Goal: Book appointment/travel/reservation

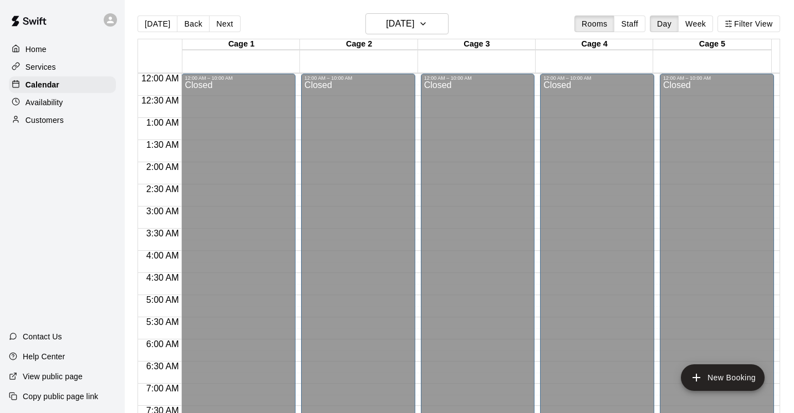
scroll to position [417, 0]
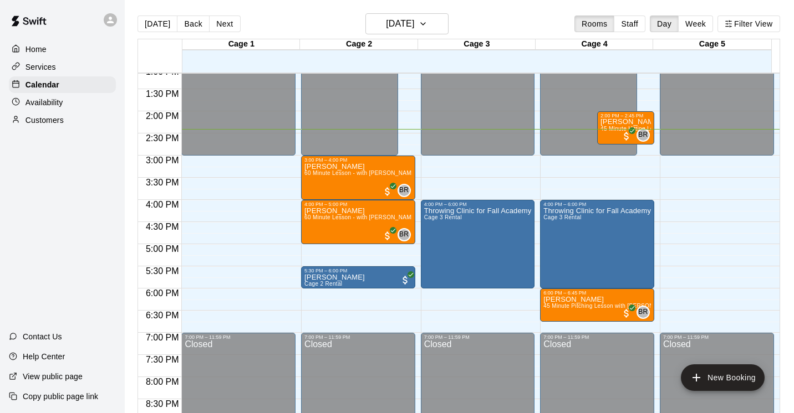
scroll to position [584, 0]
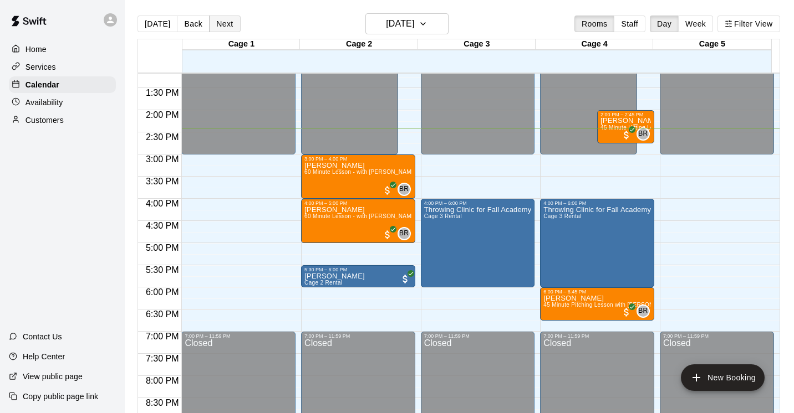
click at [221, 20] on button "Next" at bounding box center [224, 24] width 31 height 17
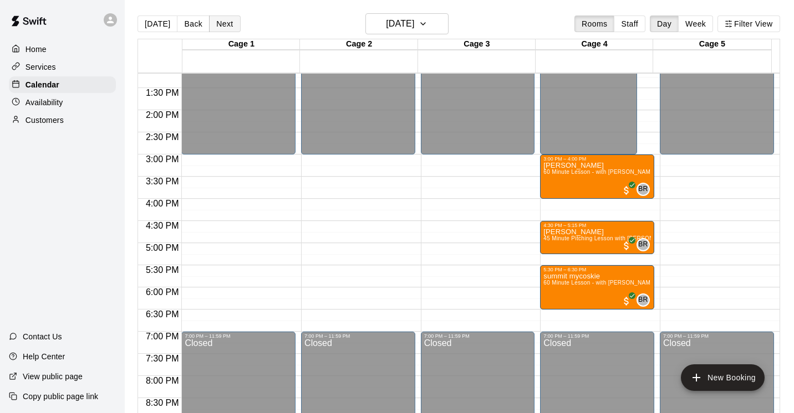
click at [221, 20] on button "Next" at bounding box center [224, 24] width 31 height 17
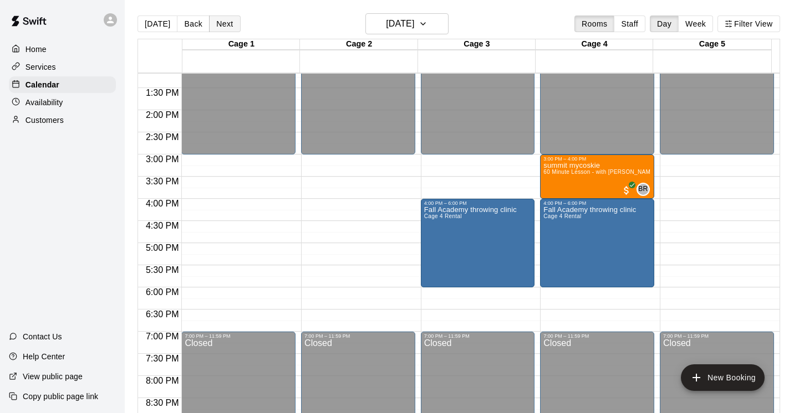
click at [221, 20] on button "Next" at bounding box center [224, 24] width 31 height 17
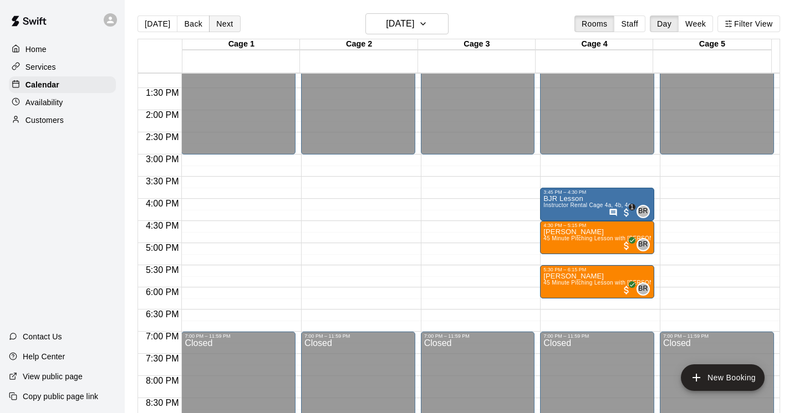
click at [221, 20] on button "Next" at bounding box center [224, 24] width 31 height 17
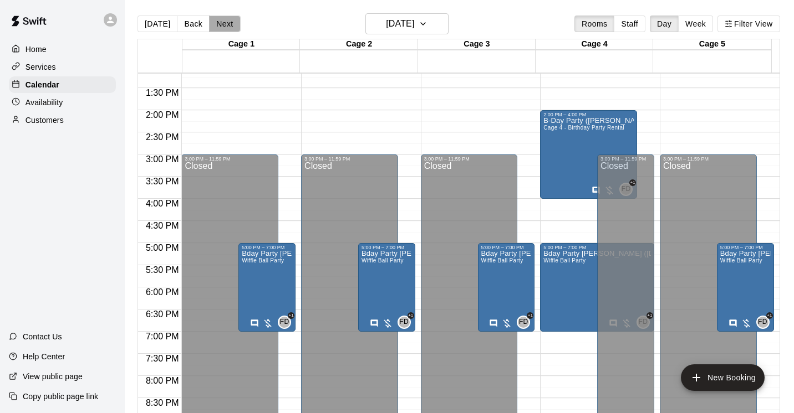
click at [221, 20] on button "Next" at bounding box center [224, 24] width 31 height 17
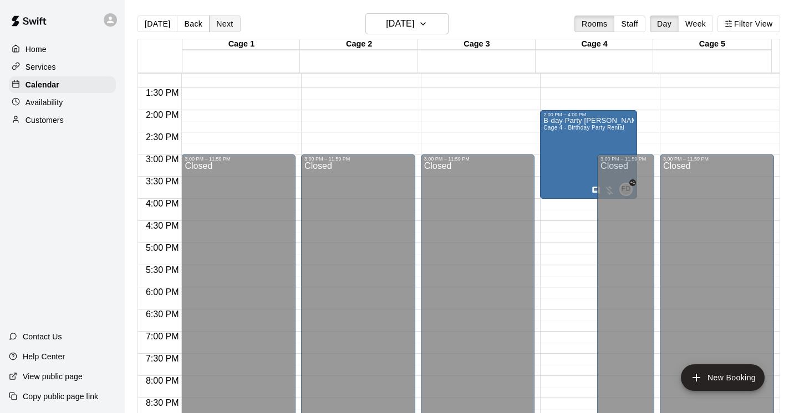
click at [221, 20] on button "Next" at bounding box center [224, 24] width 31 height 17
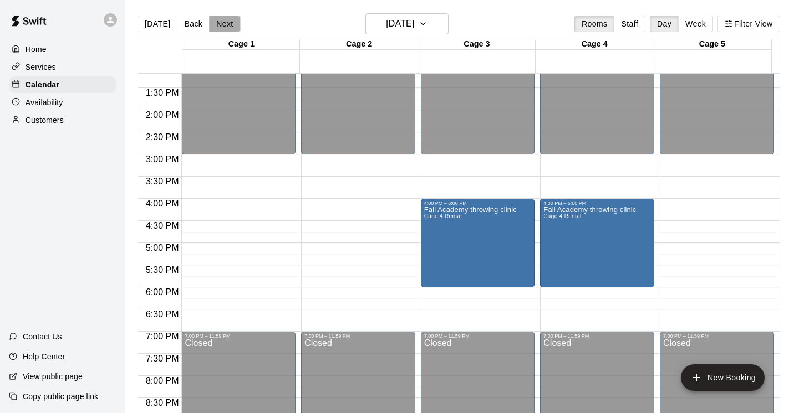
click at [221, 20] on button "Next" at bounding box center [224, 24] width 31 height 17
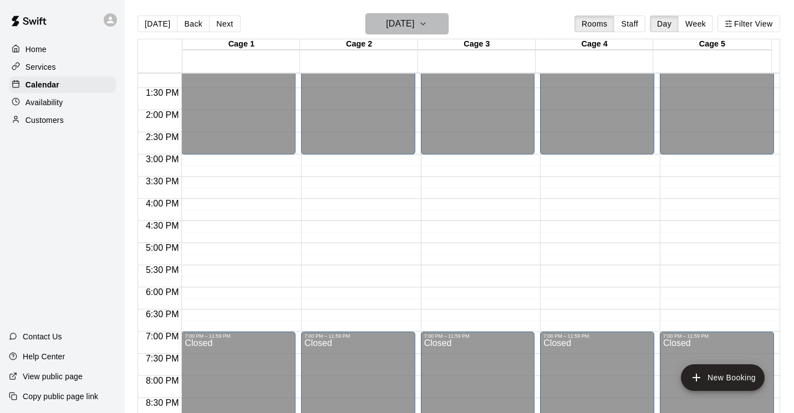
click at [427, 25] on icon "button" at bounding box center [422, 23] width 9 height 13
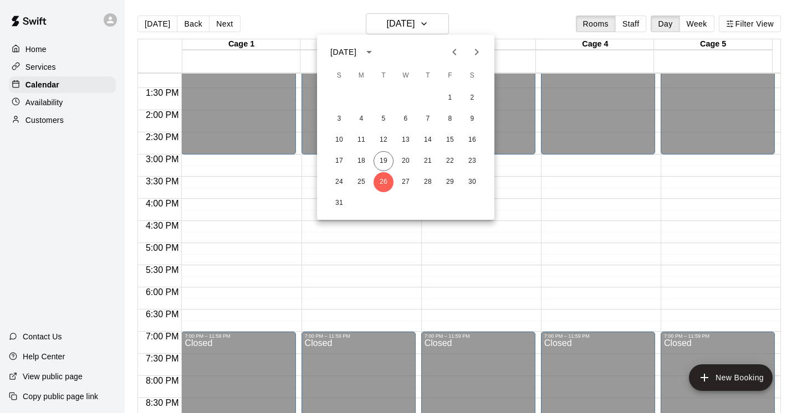
click at [475, 49] on icon "Next month" at bounding box center [477, 52] width 4 height 7
click at [469, 117] on button "13" at bounding box center [472, 119] width 20 height 20
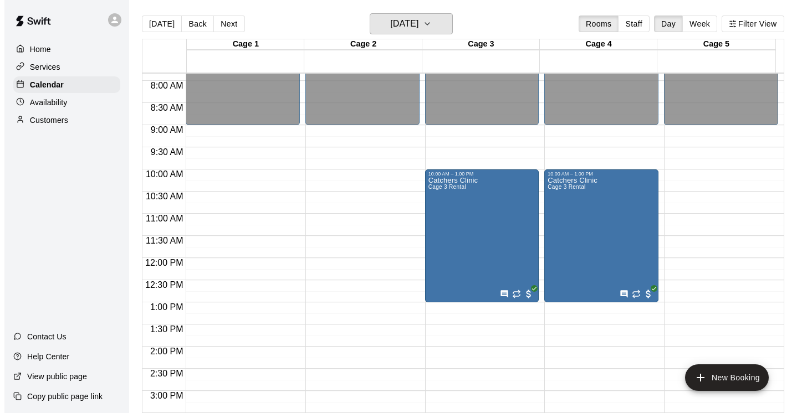
scroll to position [330, 0]
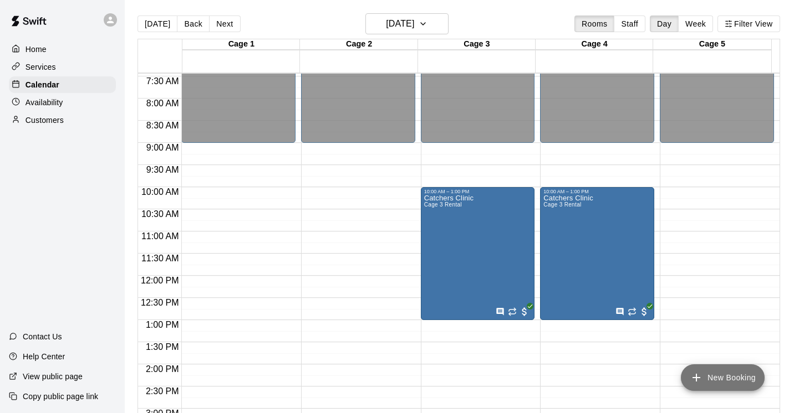
click at [733, 376] on button "New Booking" at bounding box center [722, 378] width 84 height 27
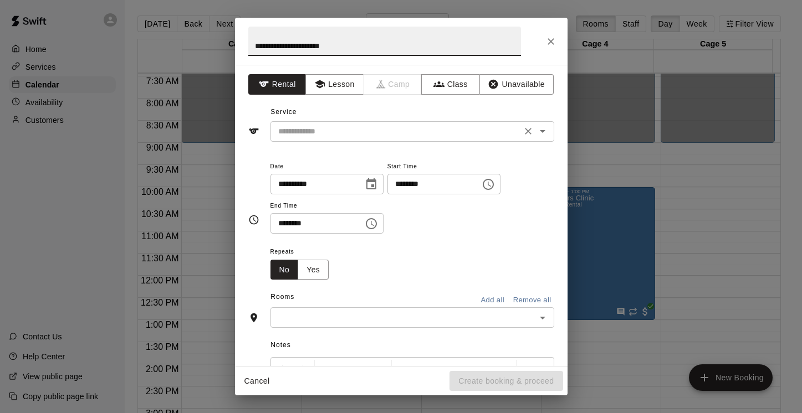
type input "**********"
click at [438, 131] on input "text" at bounding box center [396, 132] width 244 height 14
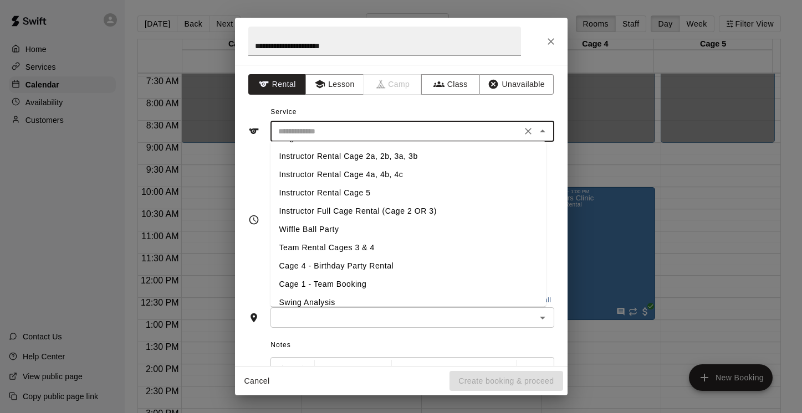
scroll to position [126, 0]
click at [395, 268] on li "Cage 4 - Birthday Party Rental" at bounding box center [407, 267] width 275 height 18
type input "**********"
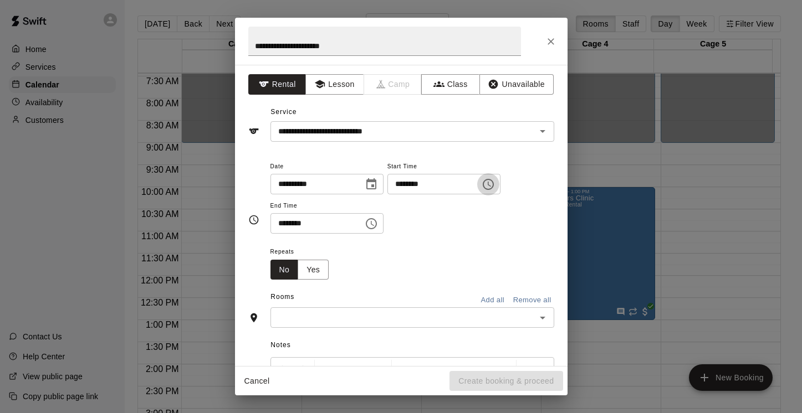
click at [494, 186] on icon "Choose time, selected time is 2:00 PM" at bounding box center [488, 184] width 11 height 11
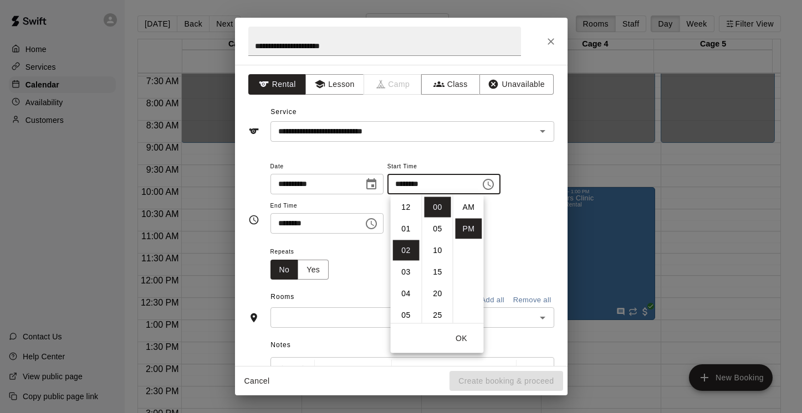
scroll to position [20, 0]
click at [403, 218] on li "01" at bounding box center [406, 219] width 27 height 21
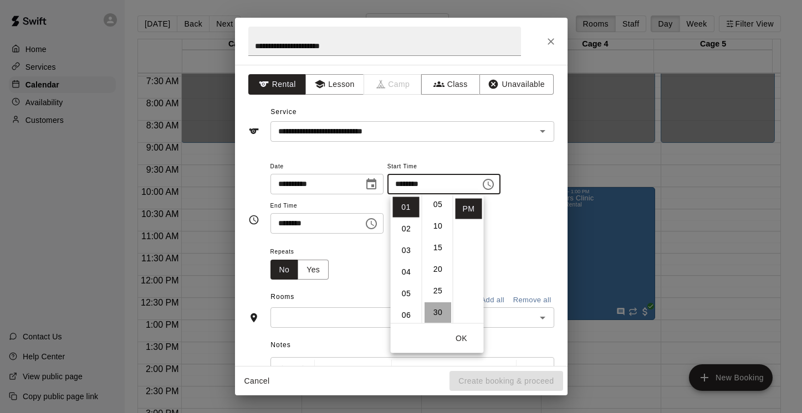
click at [434, 310] on li "30" at bounding box center [437, 313] width 27 height 21
type input "********"
click at [460, 336] on button "OK" at bounding box center [461, 339] width 35 height 21
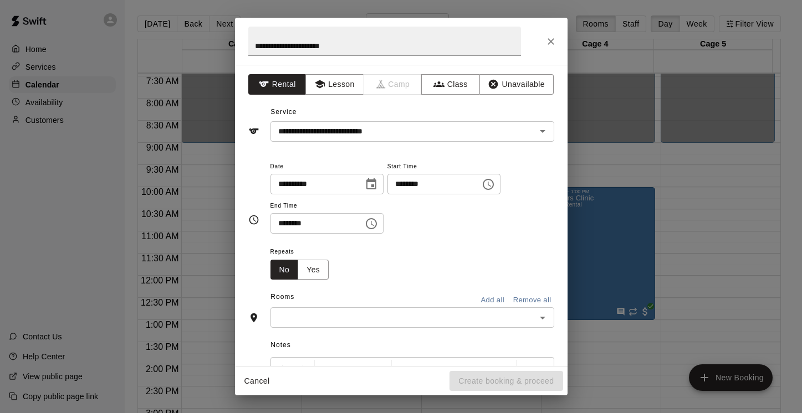
click at [285, 222] on input "********" at bounding box center [312, 223] width 85 height 21
type input "********"
click at [468, 210] on div "**********" at bounding box center [412, 197] width 284 height 75
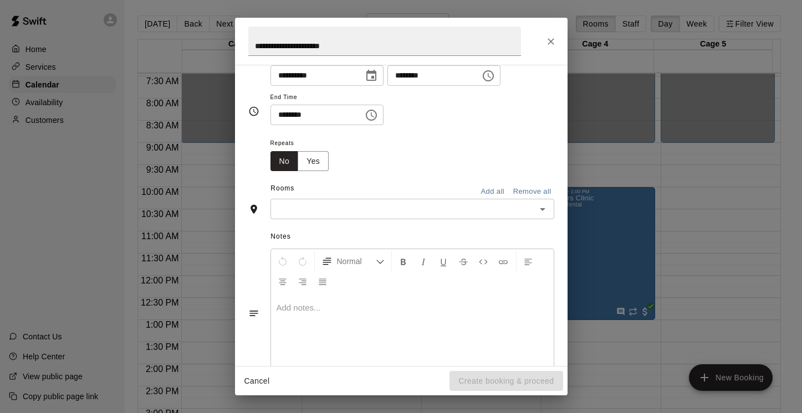
scroll to position [141, 0]
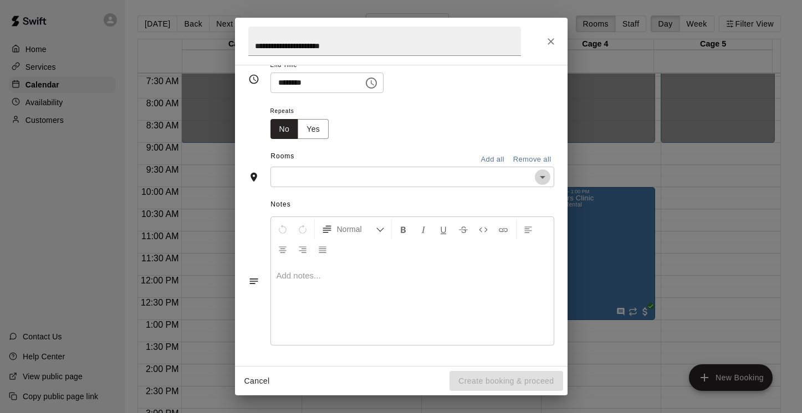
click at [536, 180] on icon "Open" at bounding box center [542, 177] width 13 height 13
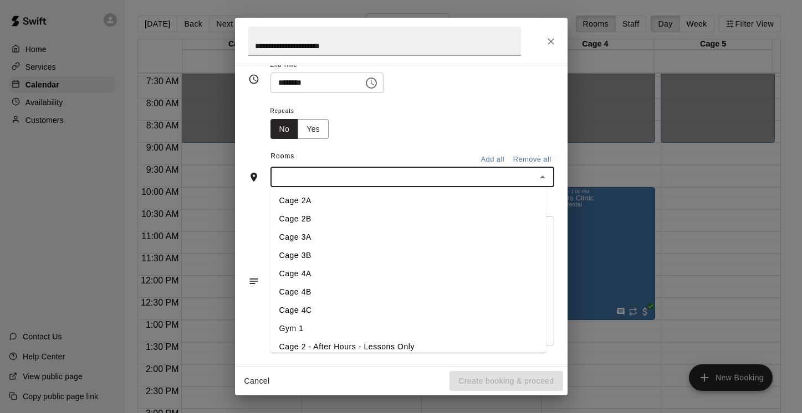
click at [323, 270] on li "Cage 4A" at bounding box center [407, 274] width 275 height 18
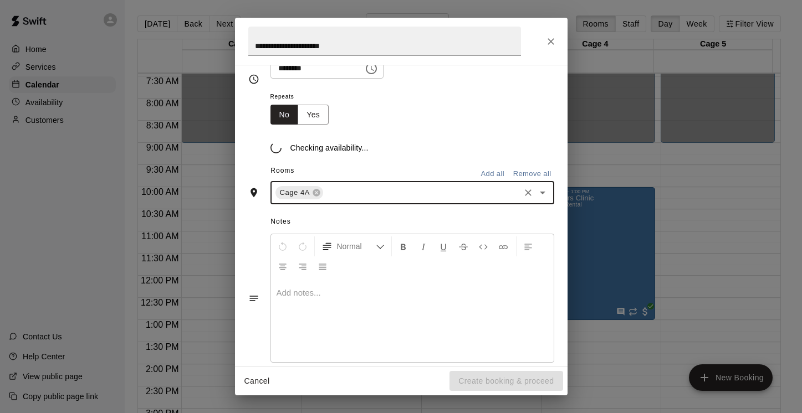
scroll to position [162, 0]
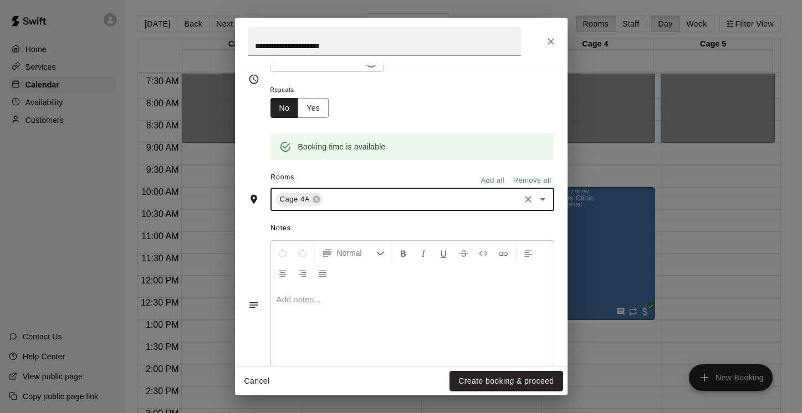
click at [540, 199] on icon "Open" at bounding box center [543, 199] width 6 height 3
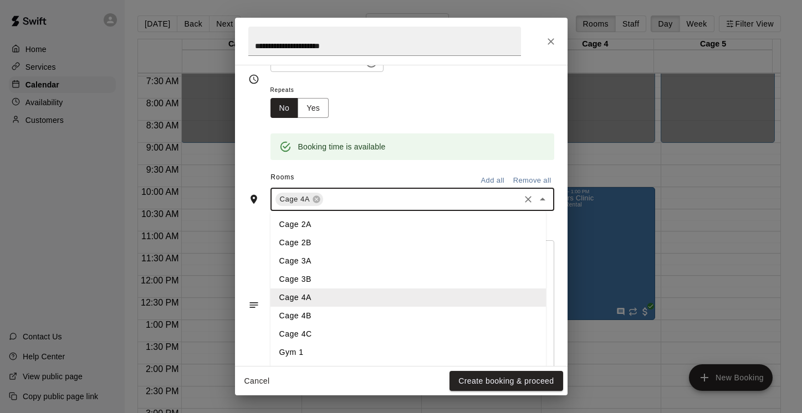
click at [362, 316] on li "Cage 4B" at bounding box center [407, 316] width 275 height 18
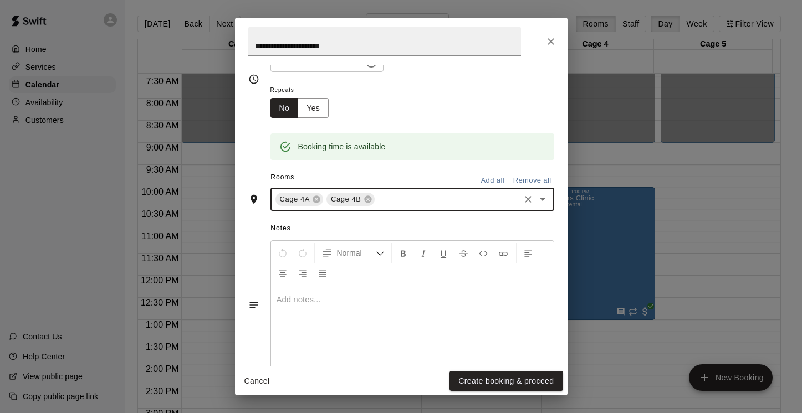
click at [536, 202] on icon "Open" at bounding box center [542, 199] width 13 height 13
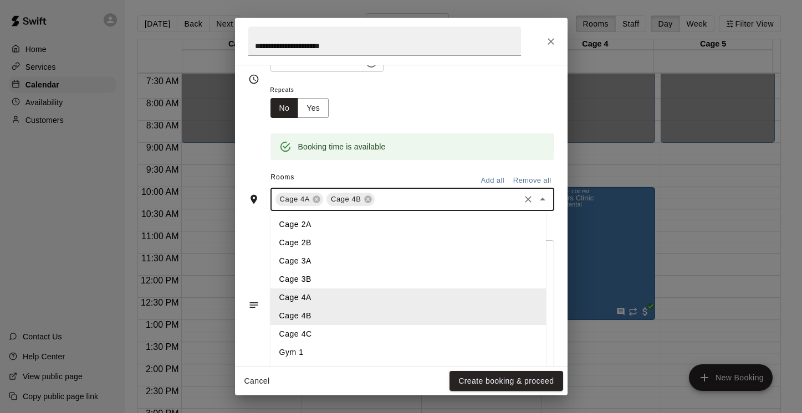
click at [377, 332] on li "Cage 4C" at bounding box center [407, 334] width 275 height 18
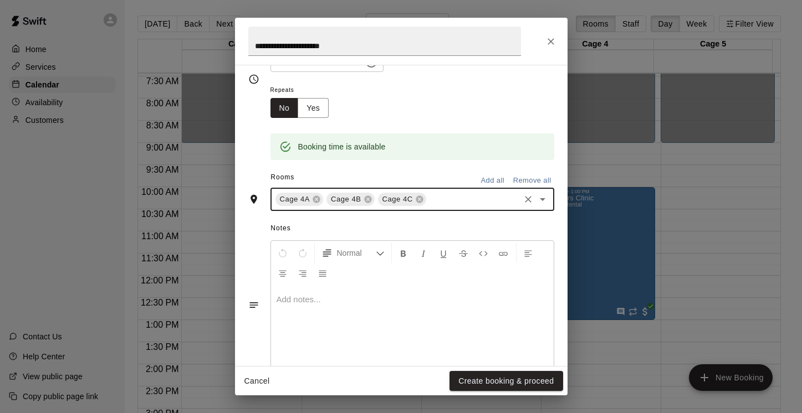
click at [536, 200] on icon "Open" at bounding box center [542, 199] width 13 height 13
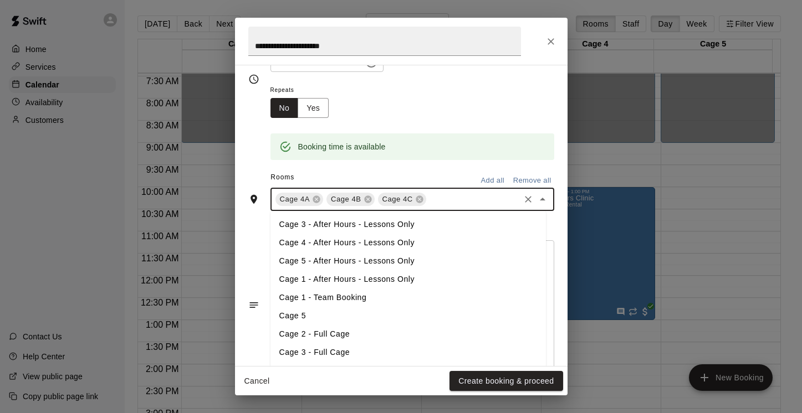
scroll to position [172, 0]
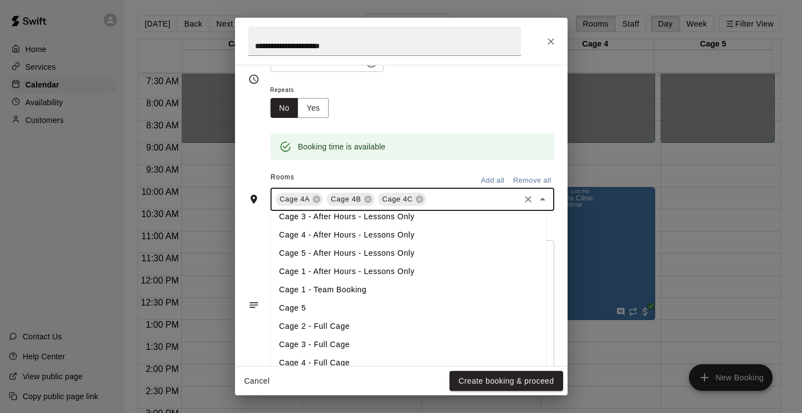
click at [389, 232] on li "Cage 4 - After Hours - Lessons Only" at bounding box center [407, 235] width 275 height 18
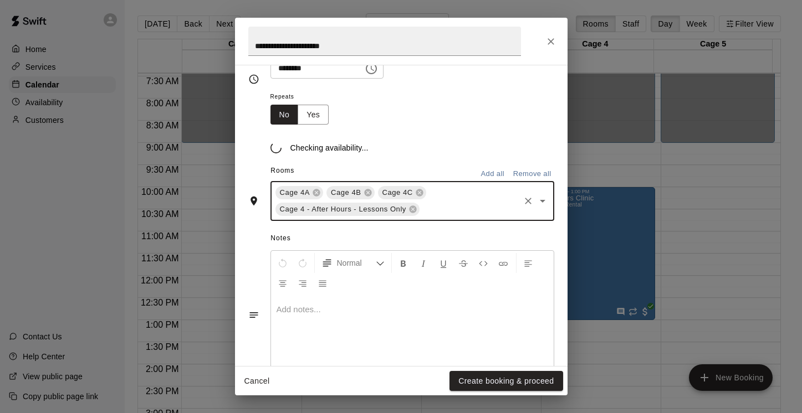
scroll to position [162, 0]
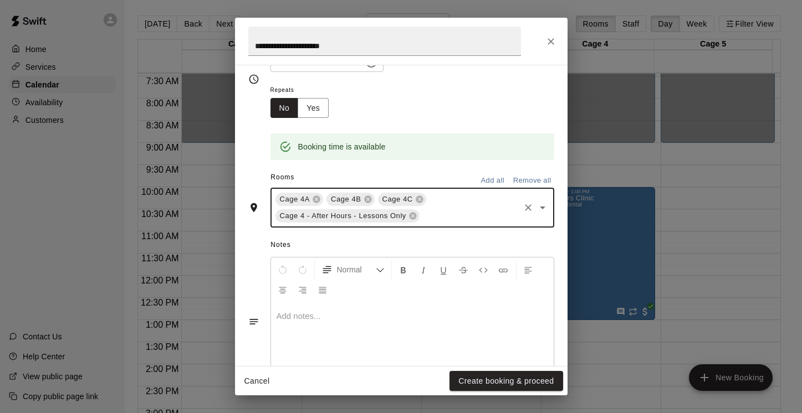
click at [540, 207] on icon "Open" at bounding box center [543, 208] width 6 height 3
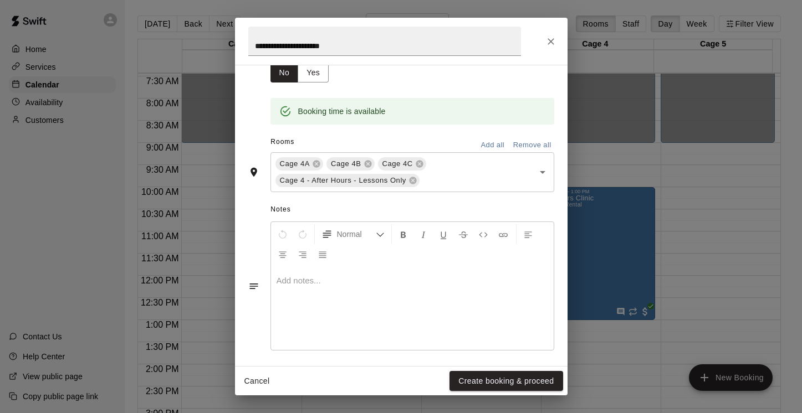
scroll to position [202, 0]
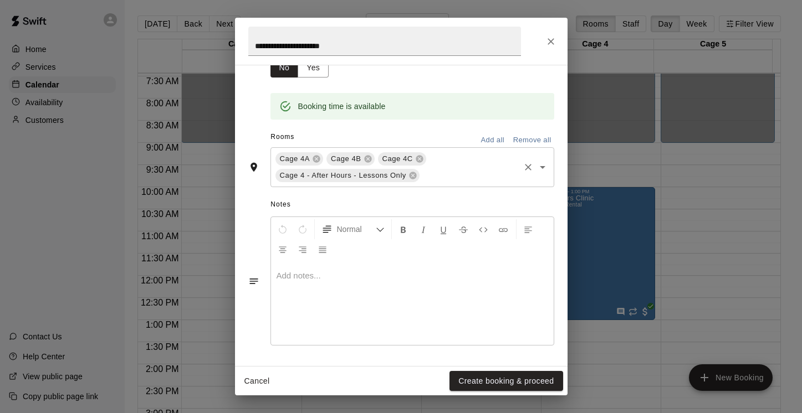
click at [537, 166] on icon "Open" at bounding box center [542, 167] width 13 height 13
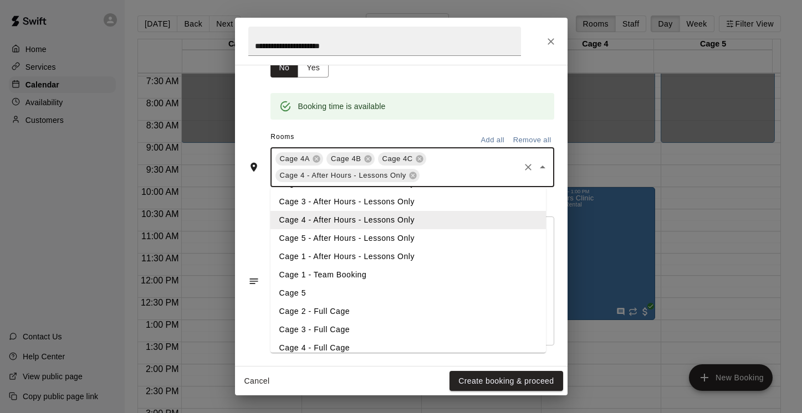
scroll to position [172, 0]
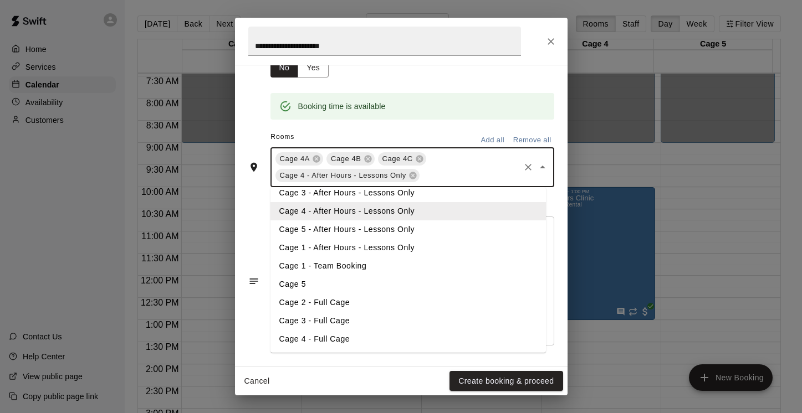
click at [380, 339] on li "Cage 4 - Full Cage" at bounding box center [407, 339] width 275 height 18
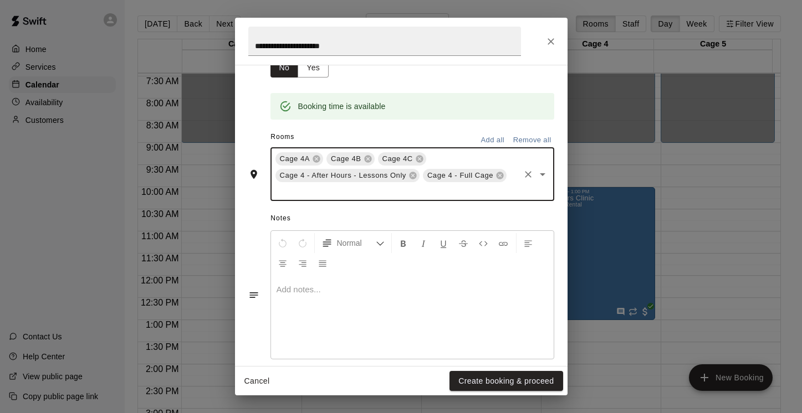
click at [356, 299] on div at bounding box center [412, 317] width 283 height 83
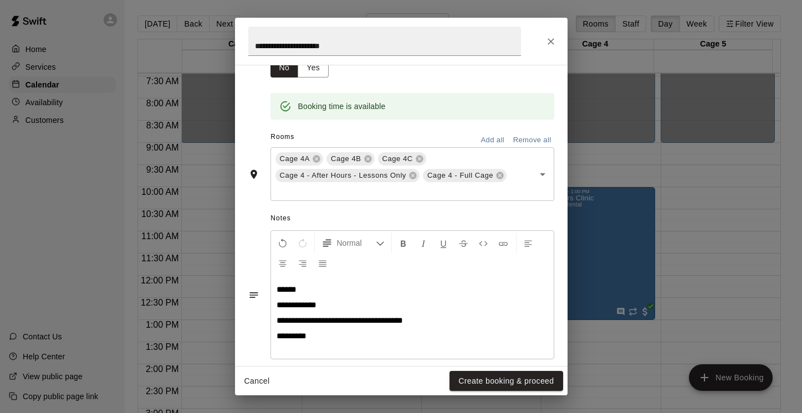
scroll to position [216, 0]
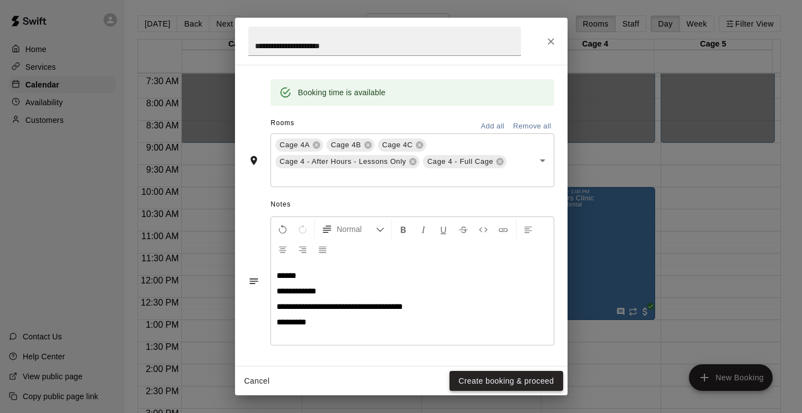
click at [510, 381] on button "Create booking & proceed" at bounding box center [505, 381] width 113 height 21
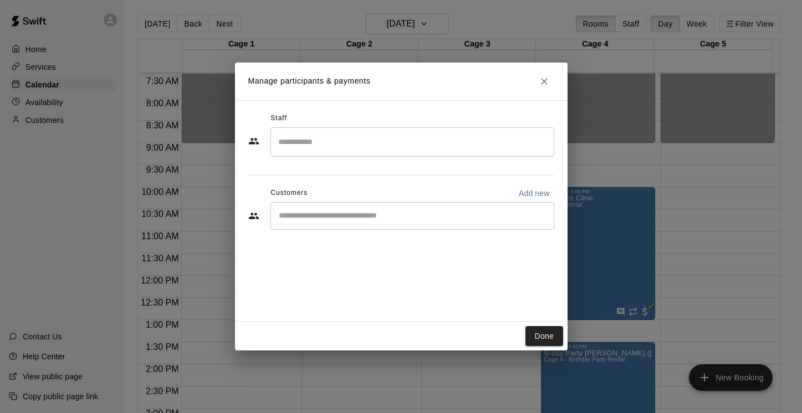
click at [460, 137] on input "Search staff" at bounding box center [412, 141] width 274 height 19
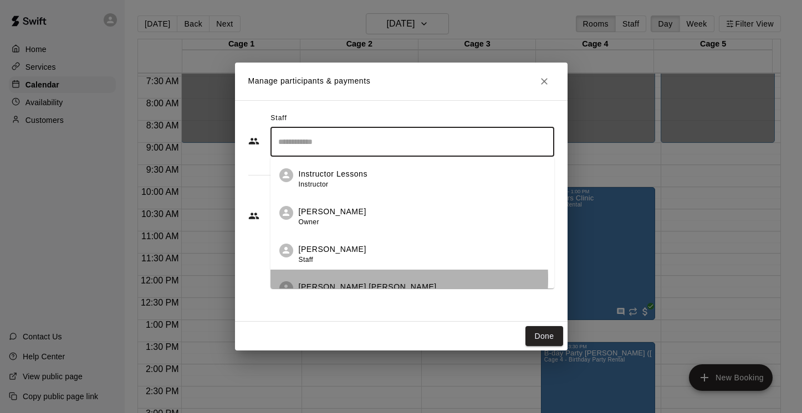
click at [342, 279] on li "Billy Jack Ryan Admin" at bounding box center [412, 289] width 284 height 38
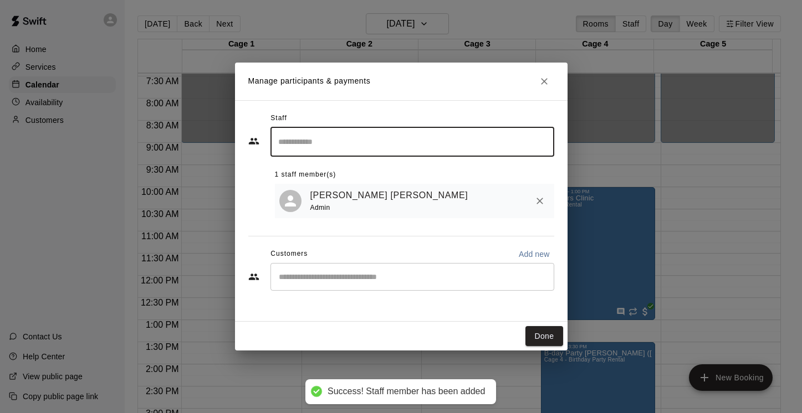
click at [400, 146] on input "Search staff" at bounding box center [412, 141] width 274 height 19
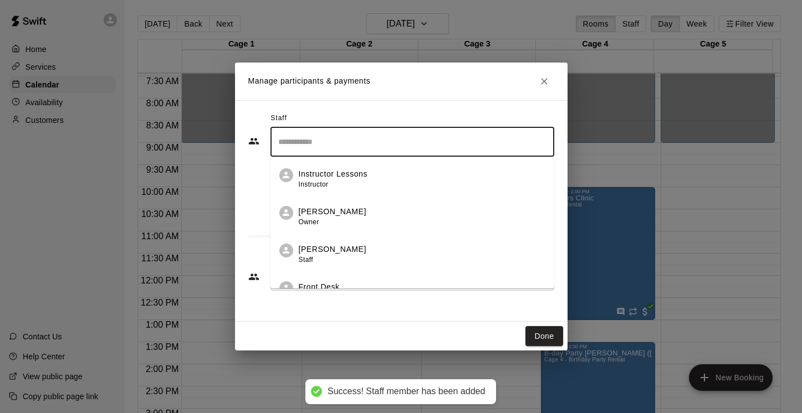
click at [341, 282] on div "Front Desk Instructor" at bounding box center [422, 292] width 247 height 22
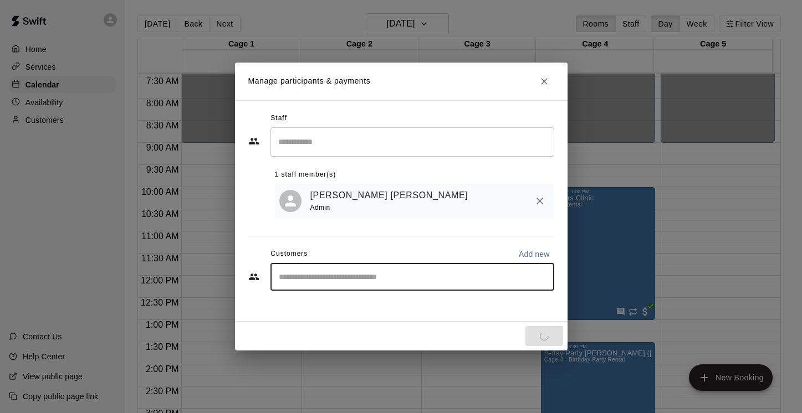
click at [341, 282] on input "Start typing to search customers..." at bounding box center [412, 277] width 274 height 11
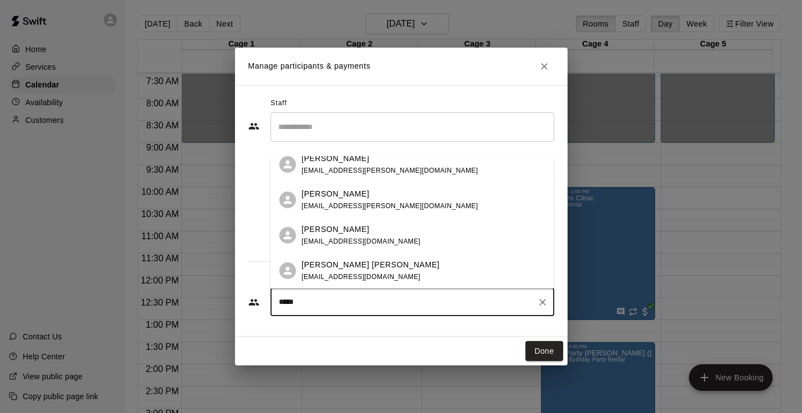
scroll to position [0, 0]
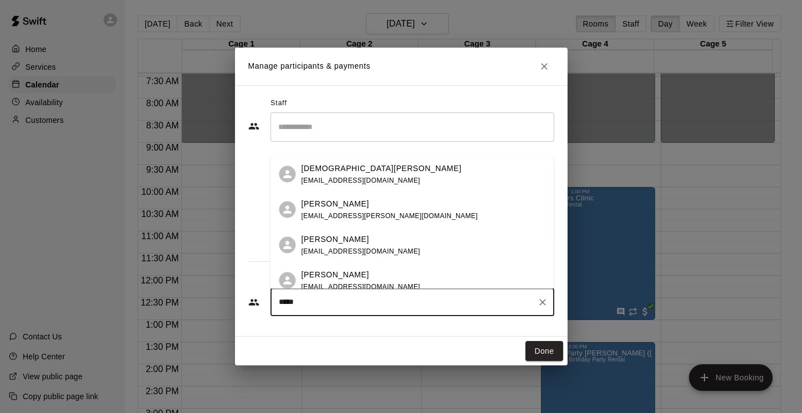
type input "*****"
click at [346, 125] on input "Search staff" at bounding box center [412, 126] width 274 height 19
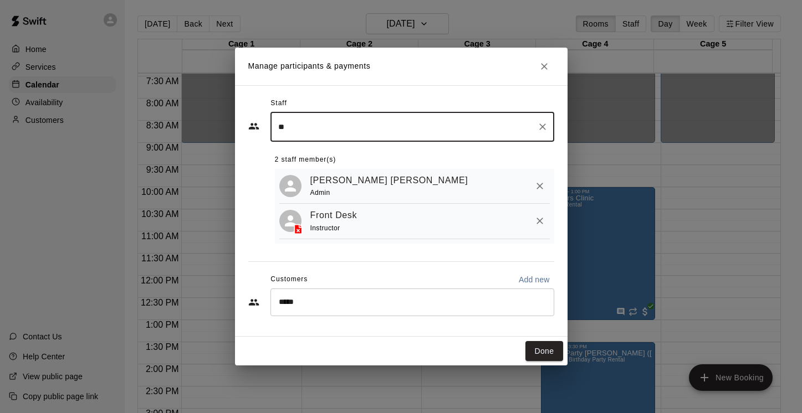
type input "*"
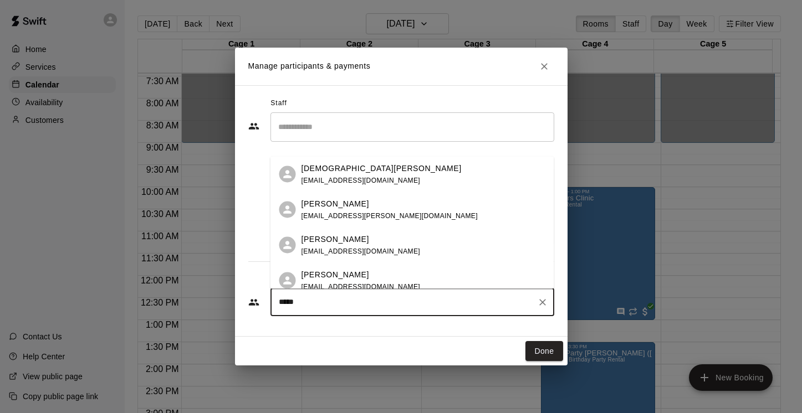
drag, startPoint x: 304, startPoint y: 304, endPoint x: 272, endPoint y: 304, distance: 32.1
click at [272, 304] on div "***** ​" at bounding box center [412, 303] width 284 height 28
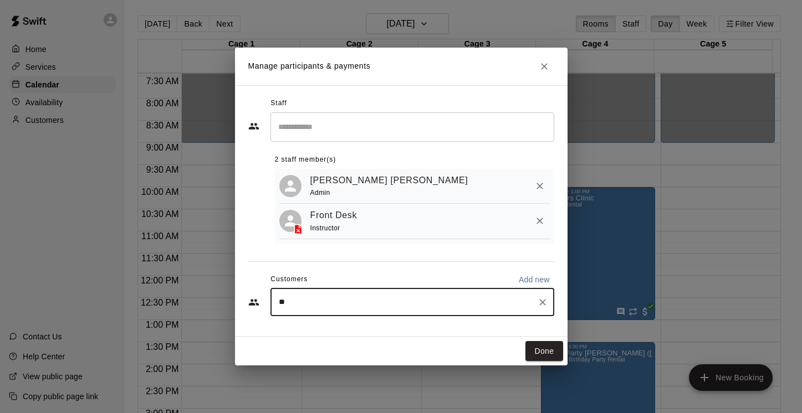
type input "*"
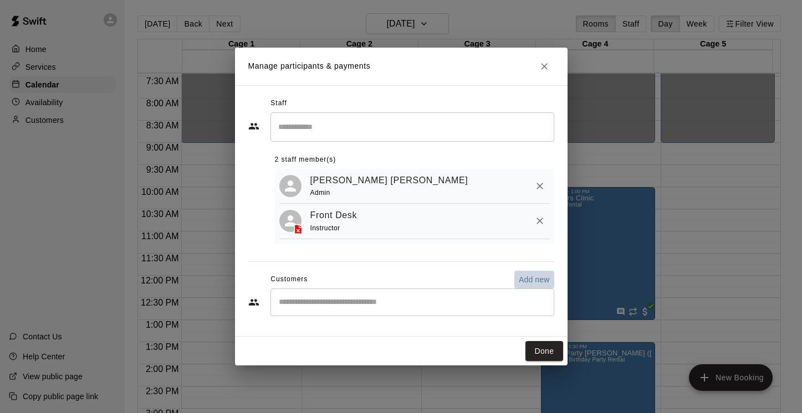
click at [539, 281] on p "Add new" at bounding box center [534, 279] width 31 height 11
select select "**"
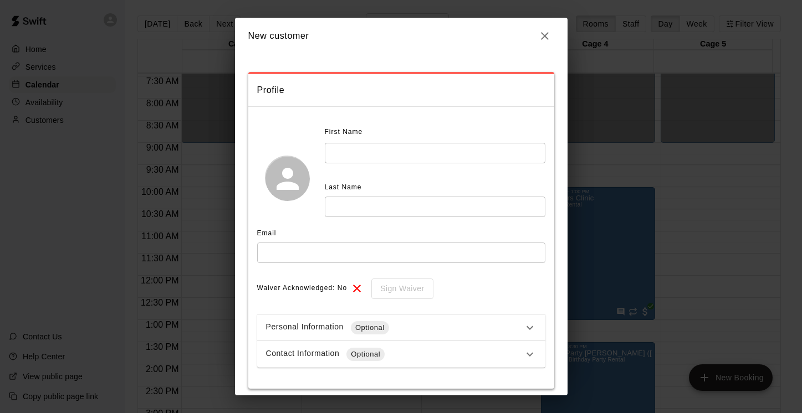
click at [545, 34] on icon "button" at bounding box center [545, 36] width 8 height 8
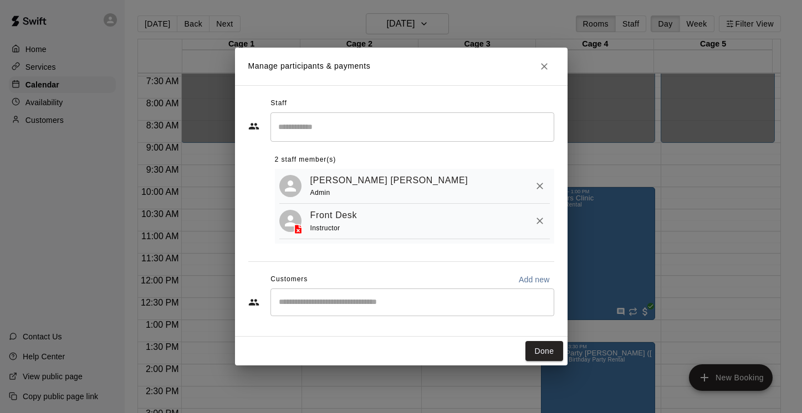
click at [322, 303] on input "Start typing to search customers..." at bounding box center [412, 302] width 274 height 11
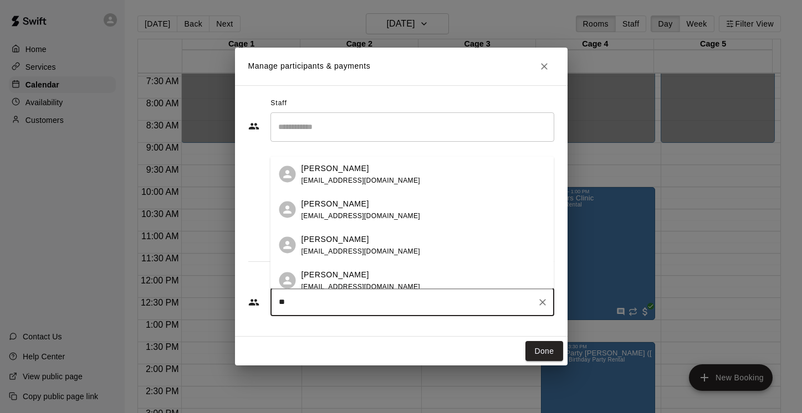
type input "*"
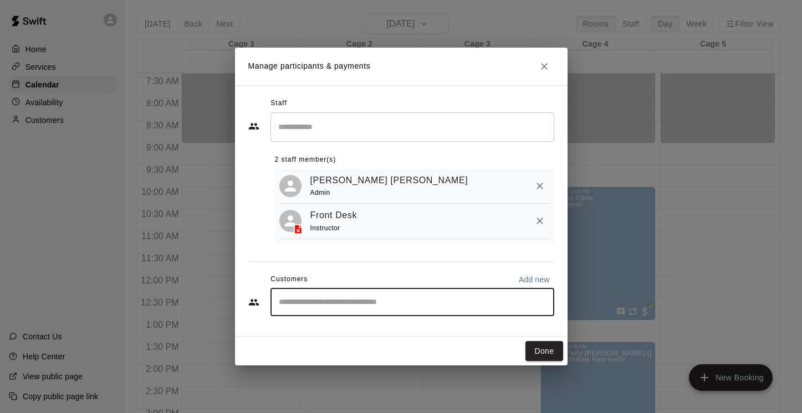
click at [526, 283] on p "Add new" at bounding box center [534, 279] width 31 height 11
select select "**"
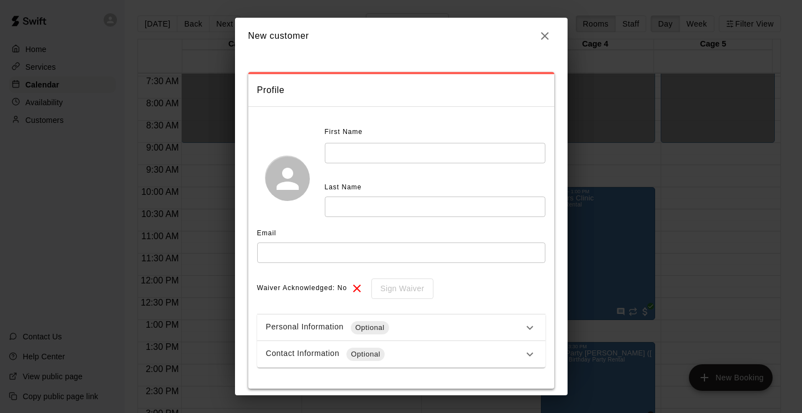
click at [407, 157] on input "text" at bounding box center [435, 153] width 221 height 21
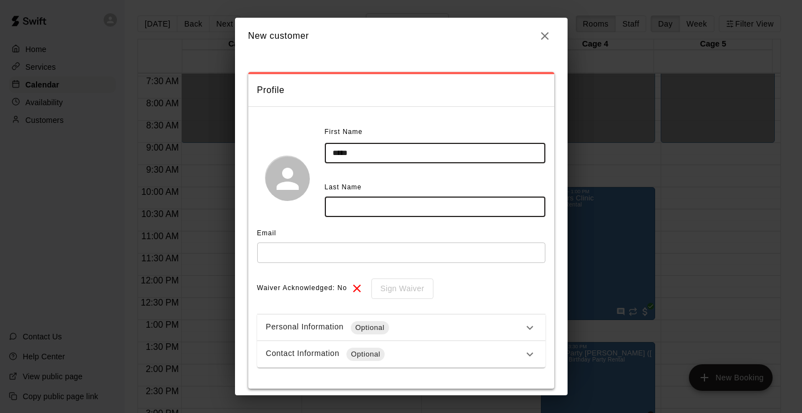
type input "*****"
click at [385, 209] on input "text" at bounding box center [435, 207] width 221 height 21
type input "*****"
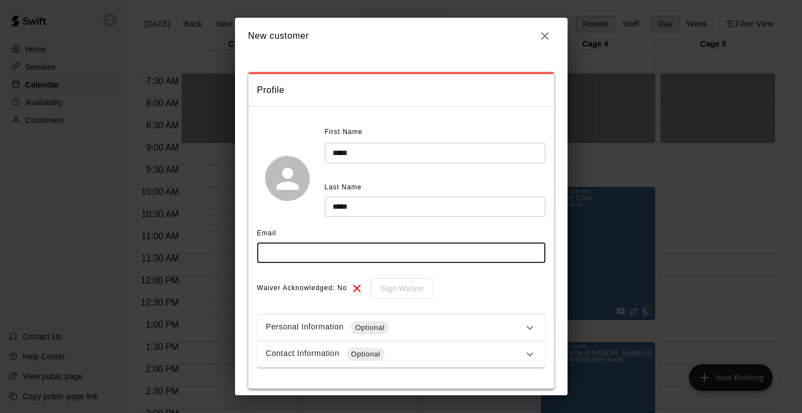
click at [347, 254] on input "text" at bounding box center [401, 253] width 288 height 21
paste input "**********"
type input "**********"
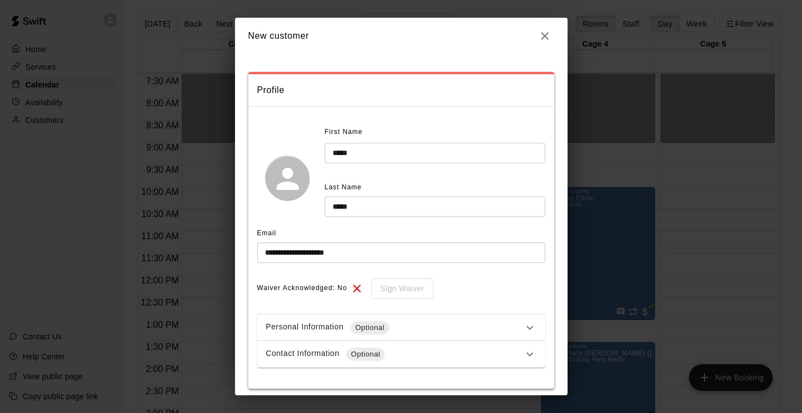
scroll to position [44, 0]
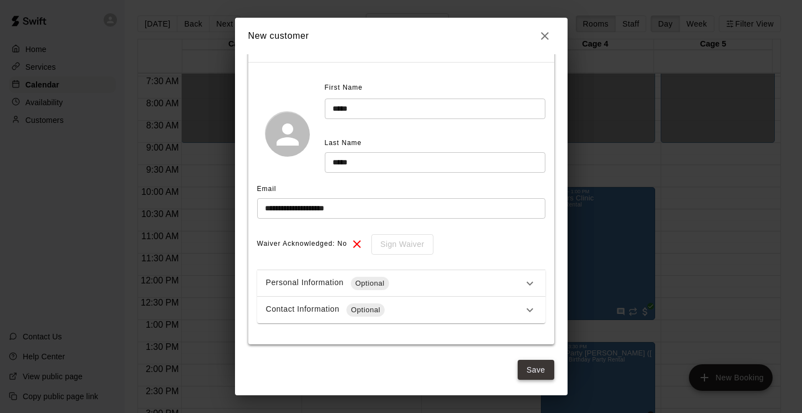
click at [530, 366] on button "Save" at bounding box center [536, 370] width 37 height 21
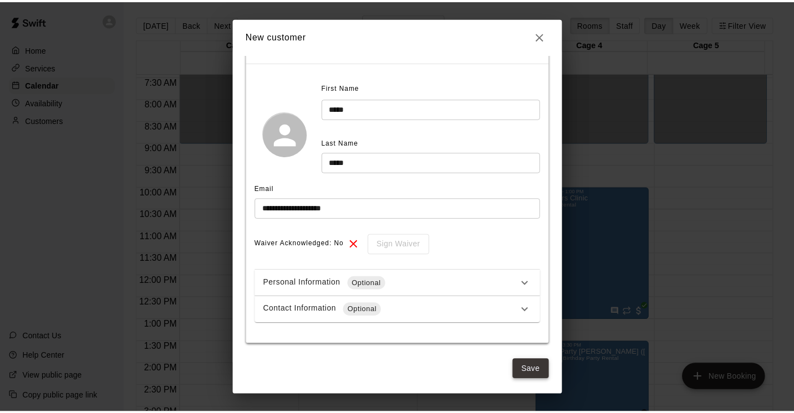
scroll to position [38, 0]
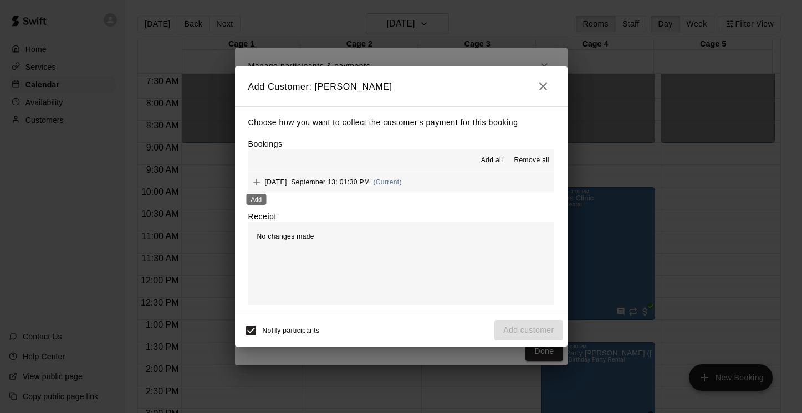
click at [258, 181] on icon "Add" at bounding box center [256, 182] width 11 height 11
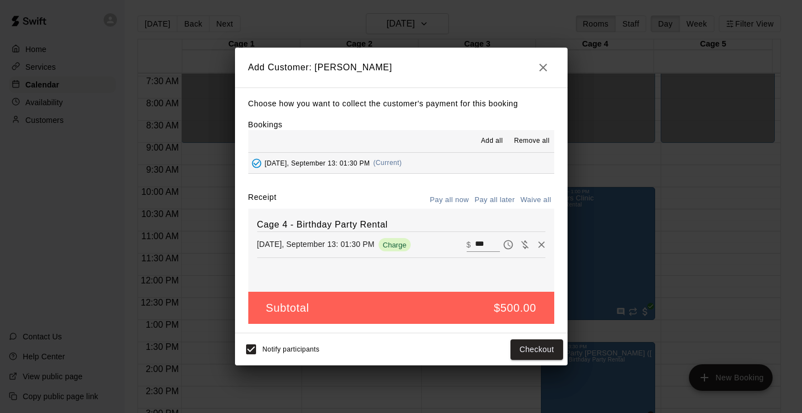
click at [498, 199] on button "Pay all later" at bounding box center [495, 200] width 46 height 17
click at [517, 352] on button "Add customer" at bounding box center [528, 350] width 68 height 21
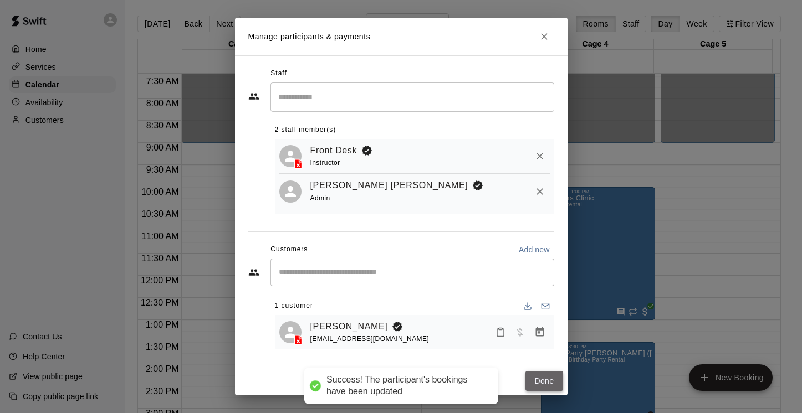
click at [546, 384] on button "Done" at bounding box center [543, 381] width 37 height 21
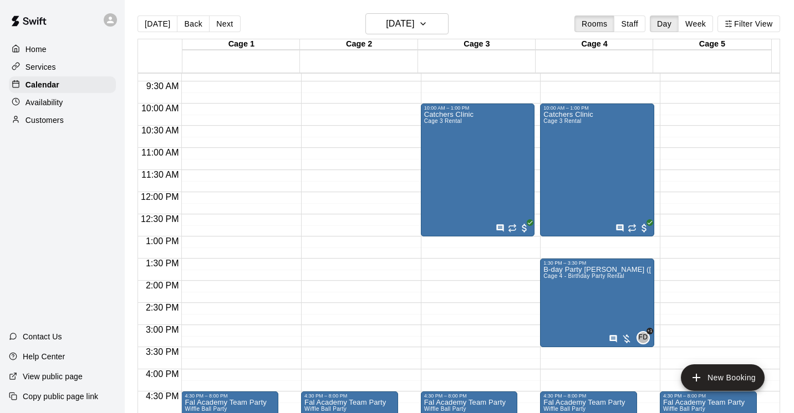
scroll to position [405, 0]
